Goal: Transaction & Acquisition: Book appointment/travel/reservation

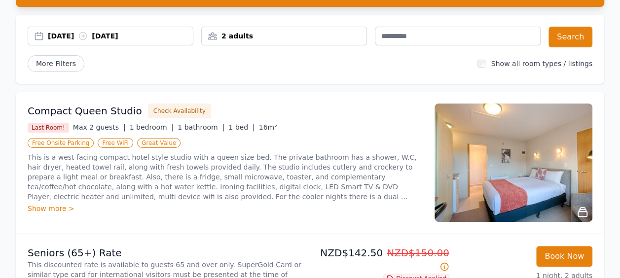
click at [56, 31] on div "[DATE] [DATE]" at bounding box center [111, 36] width 166 height 19
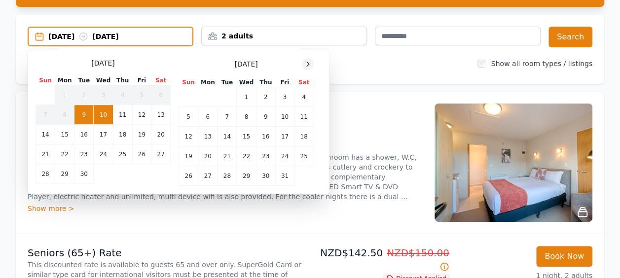
click at [311, 64] on icon at bounding box center [308, 64] width 8 height 8
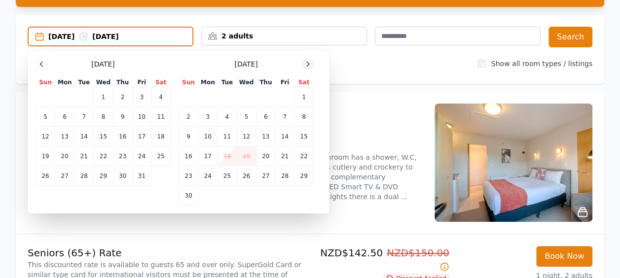
click at [311, 64] on icon at bounding box center [308, 64] width 8 height 8
click at [183, 172] on td "28" at bounding box center [188, 176] width 19 height 20
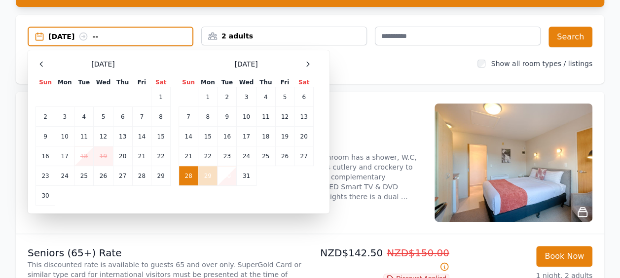
click at [224, 172] on td "30" at bounding box center [226, 176] width 19 height 20
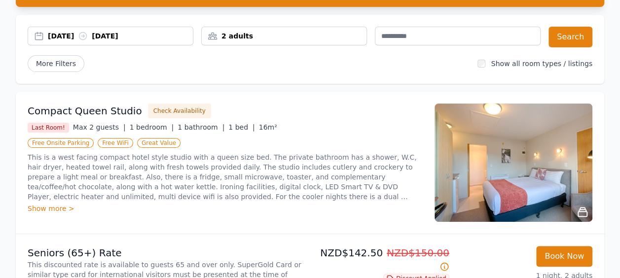
click at [279, 36] on div "2 adults" at bounding box center [284, 36] width 165 height 10
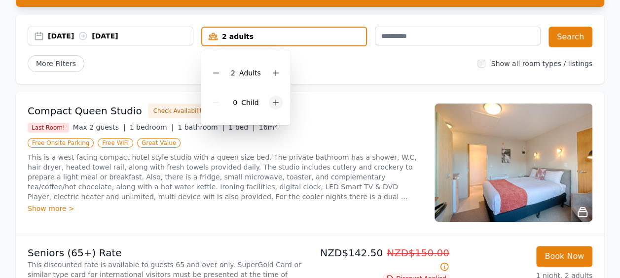
click at [277, 100] on icon at bounding box center [276, 103] width 8 height 8
click at [404, 78] on div "[DATE] [DATE] 2 adults, 2 children 2 Adult s 2 Child ren Search More Filters Sh…" at bounding box center [310, 49] width 588 height 69
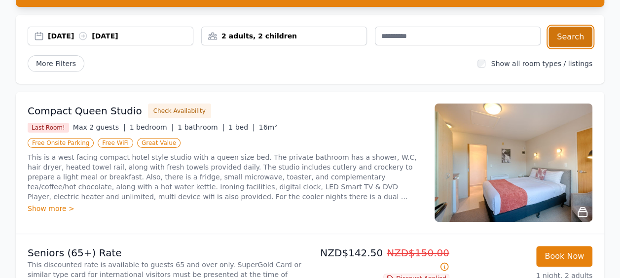
click at [583, 35] on button "Search" at bounding box center [570, 37] width 44 height 21
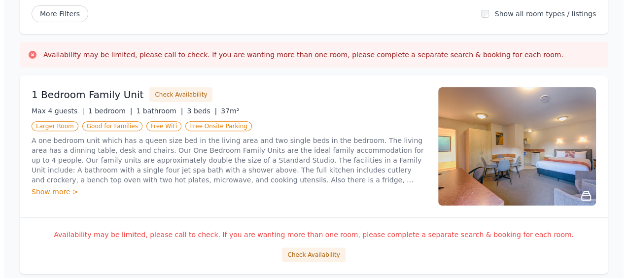
scroll to position [126, 0]
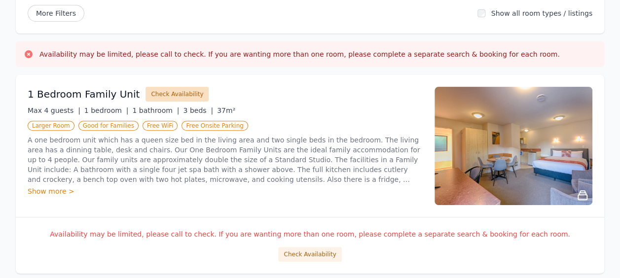
click at [179, 92] on button "Check Availability" at bounding box center [176, 94] width 63 height 15
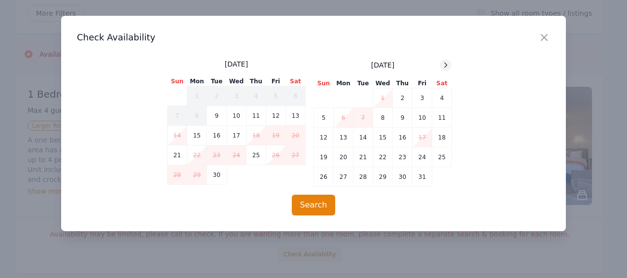
click at [446, 65] on icon at bounding box center [446, 65] width 8 height 8
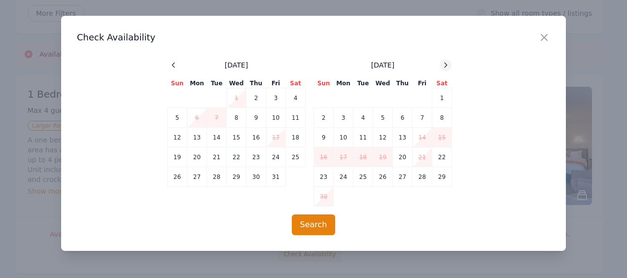
click at [446, 65] on icon at bounding box center [446, 65] width 8 height 8
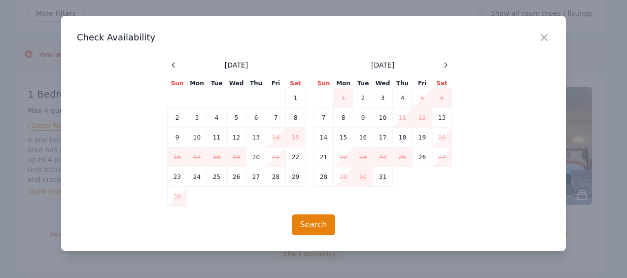
click at [450, 70] on span at bounding box center [446, 65] width 12 height 12
